Goal: Information Seeking & Learning: Learn about a topic

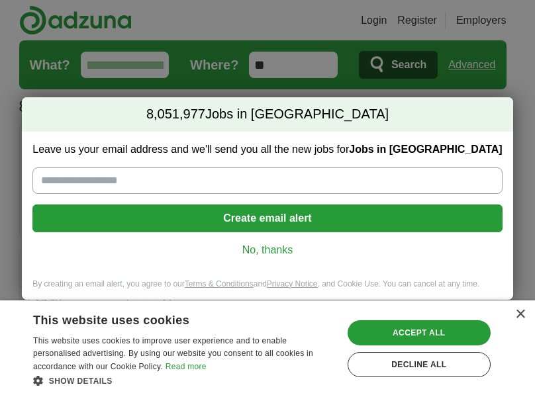
click at [261, 253] on link "No, thanks" at bounding box center [267, 250] width 448 height 15
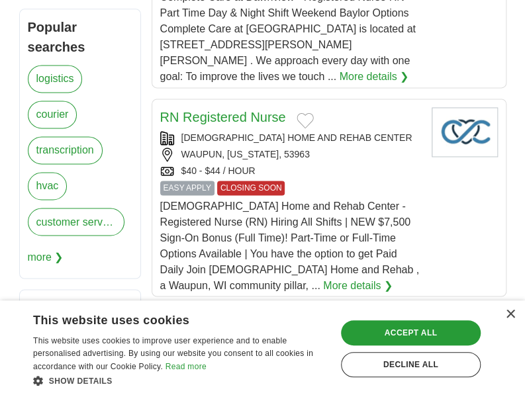
scroll to position [542, 0]
